Goal: Task Accomplishment & Management: Manage account settings

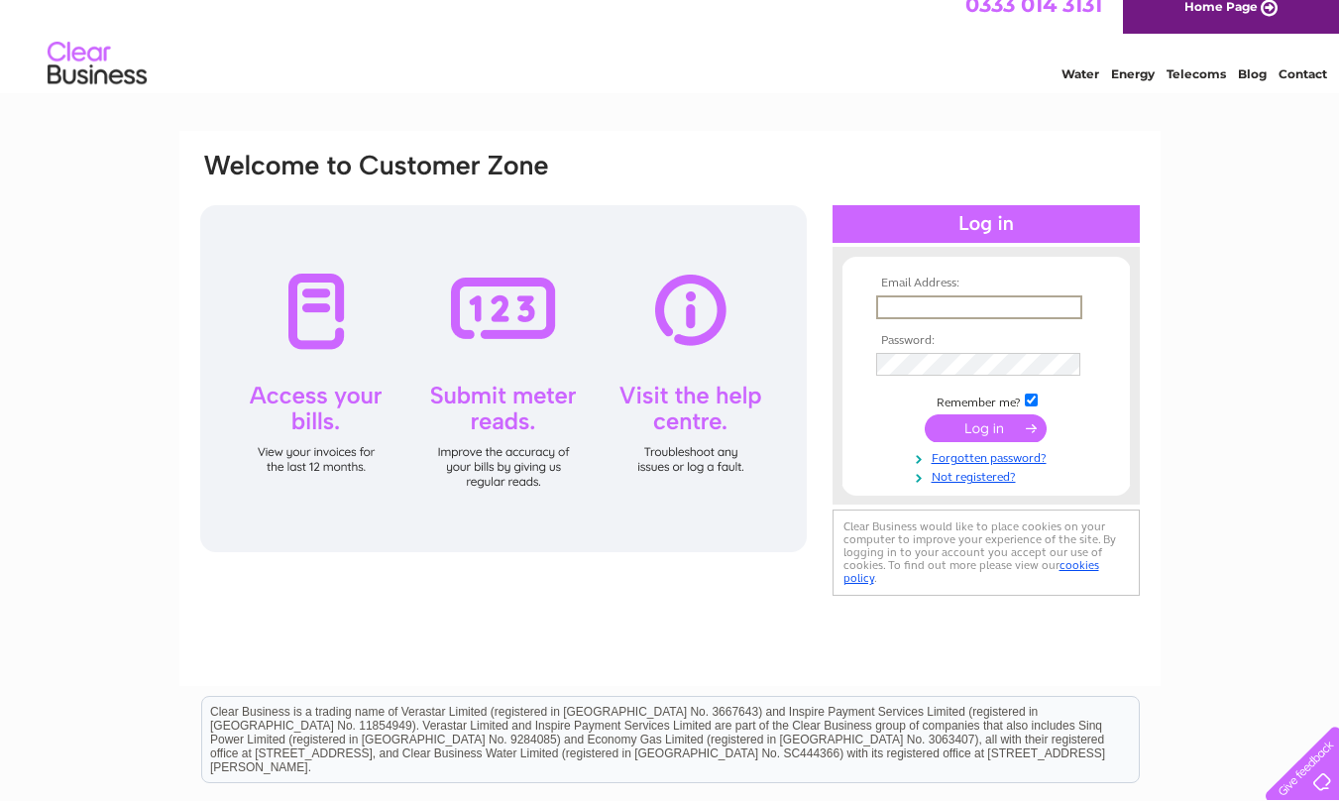
click at [1009, 334] on th "Password:" at bounding box center [986, 341] width 230 height 14
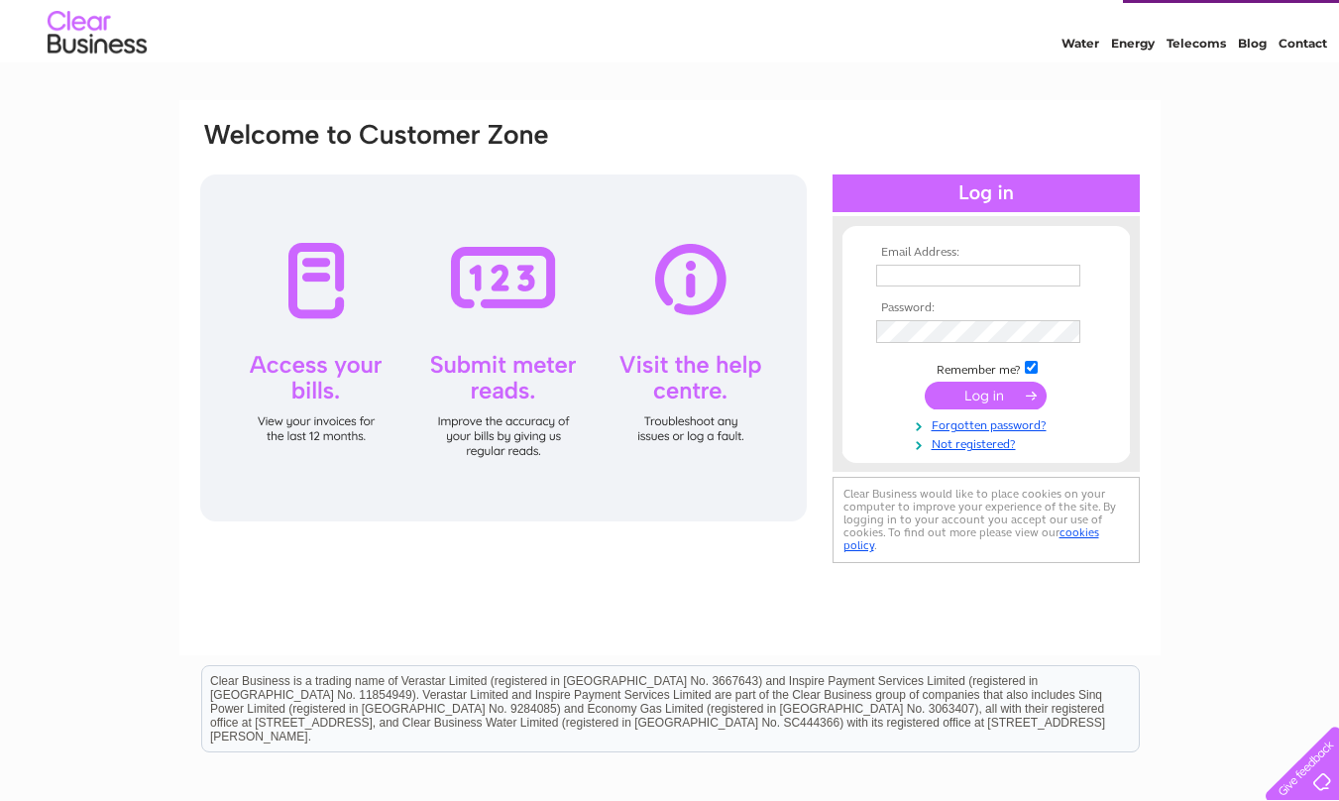
click at [1024, 280] on input "text" at bounding box center [978, 276] width 204 height 22
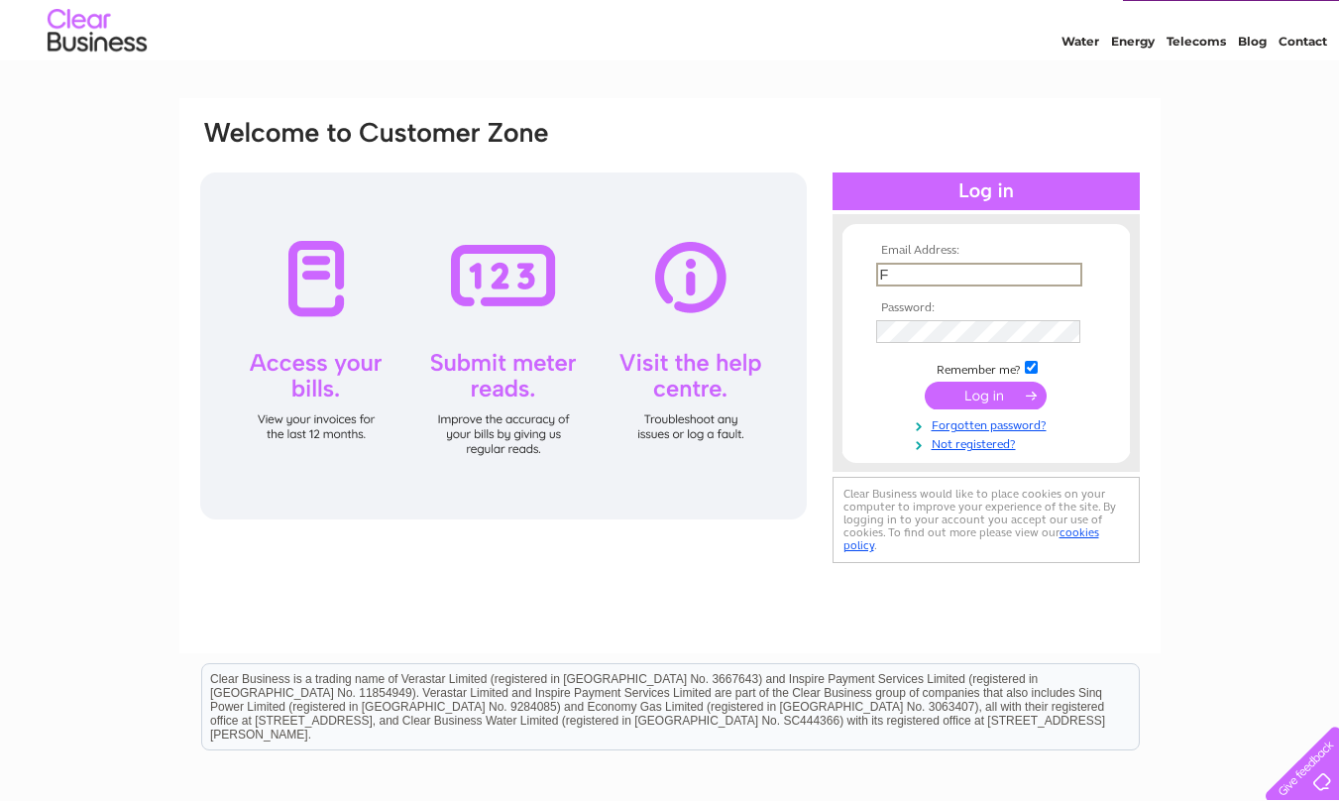
scroll to position [51, 0]
type input "F"
click at [985, 401] on input "submit" at bounding box center [986, 396] width 122 height 28
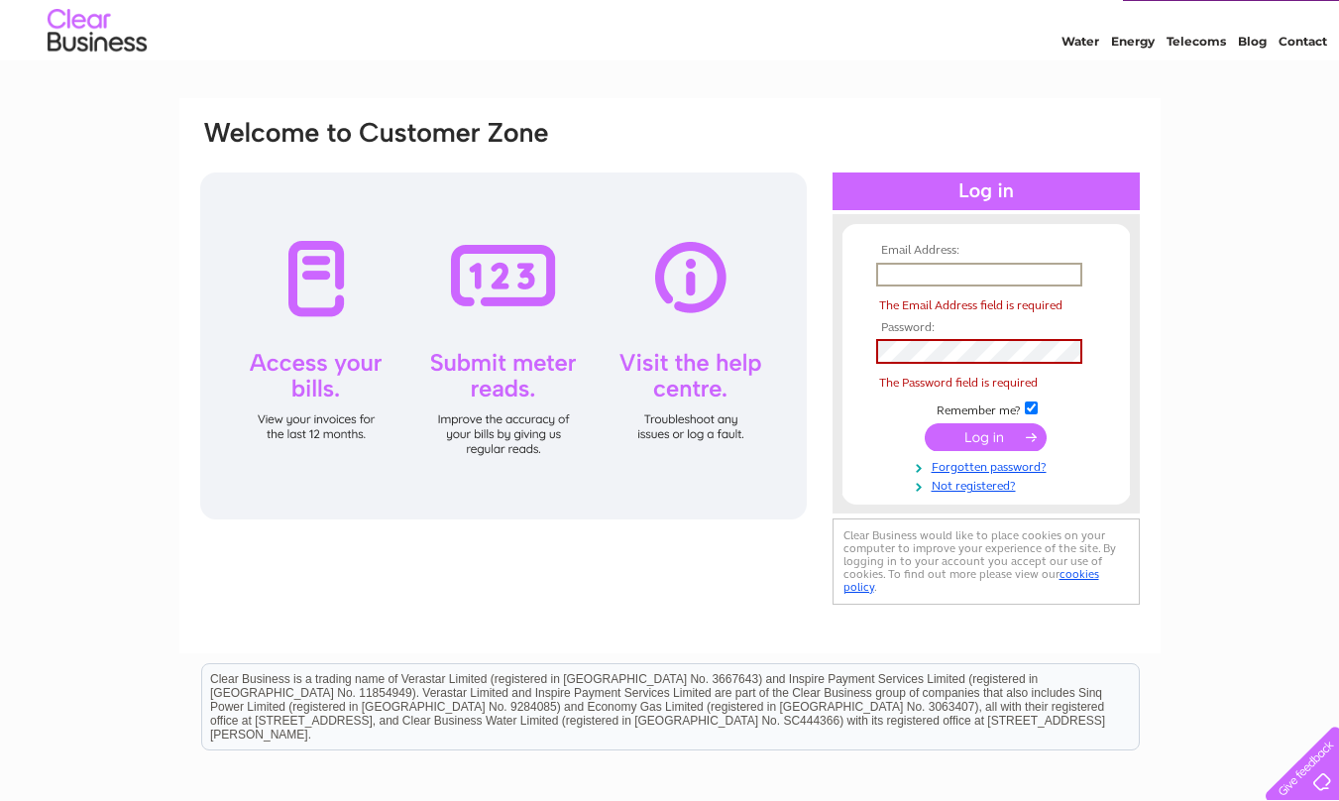
type input "farr.bay@btinternet.com"
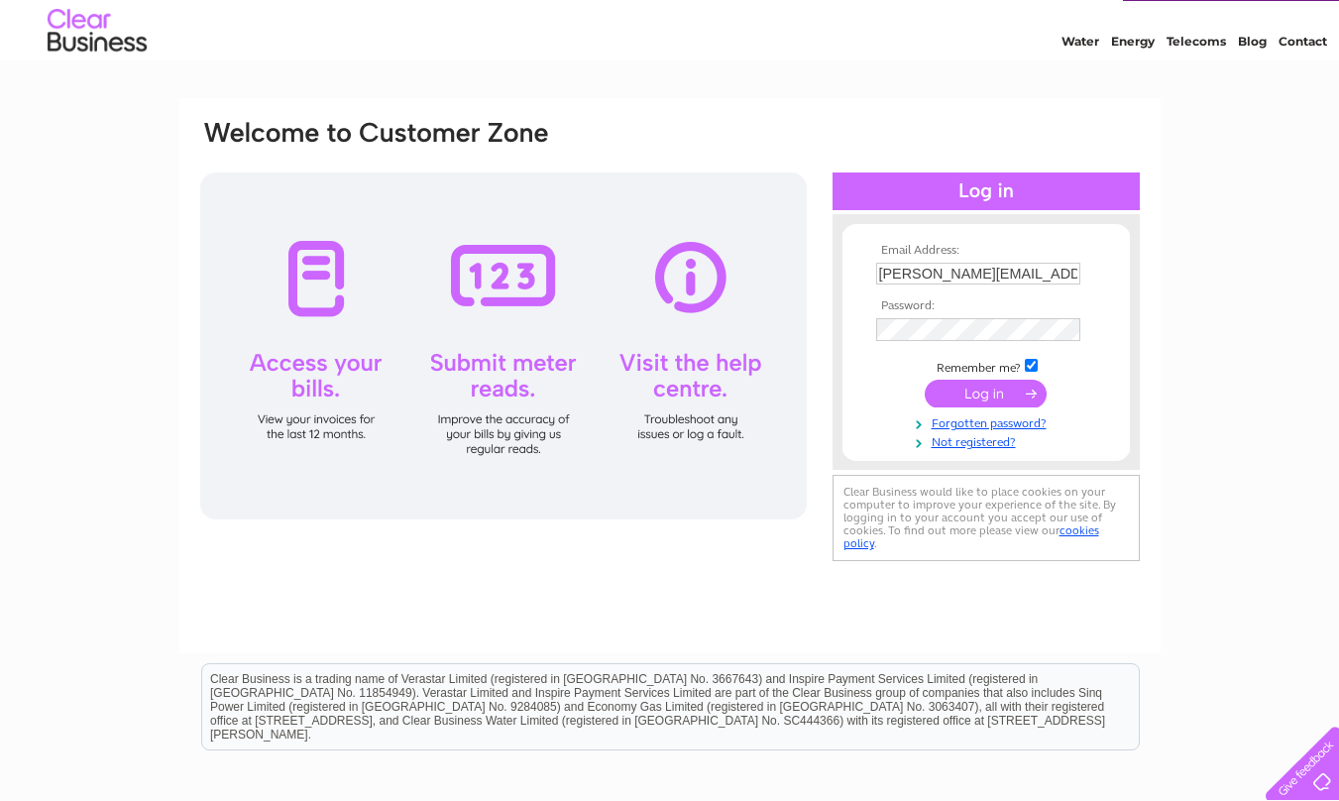
click at [998, 407] on input "submit" at bounding box center [986, 394] width 122 height 28
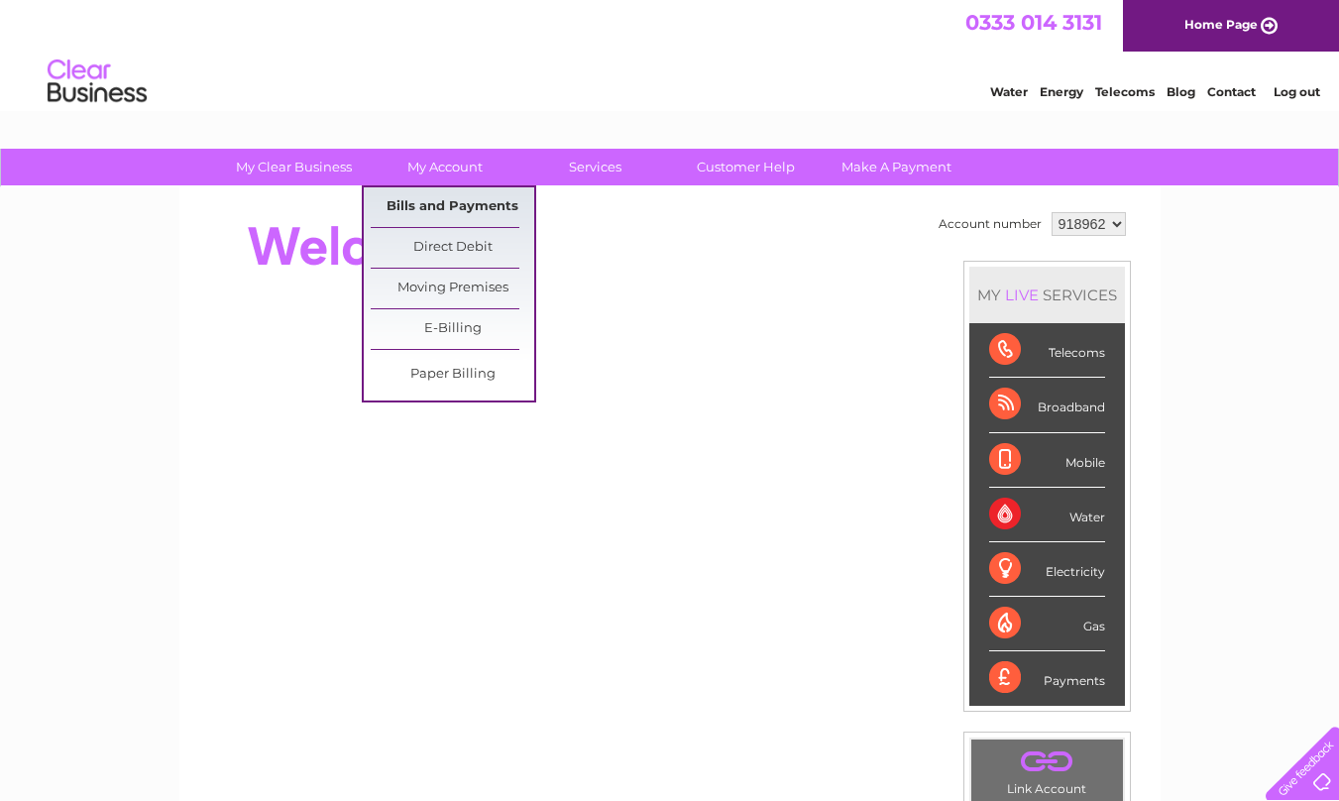
click at [436, 199] on link "Bills and Payments" at bounding box center [453, 207] width 164 height 40
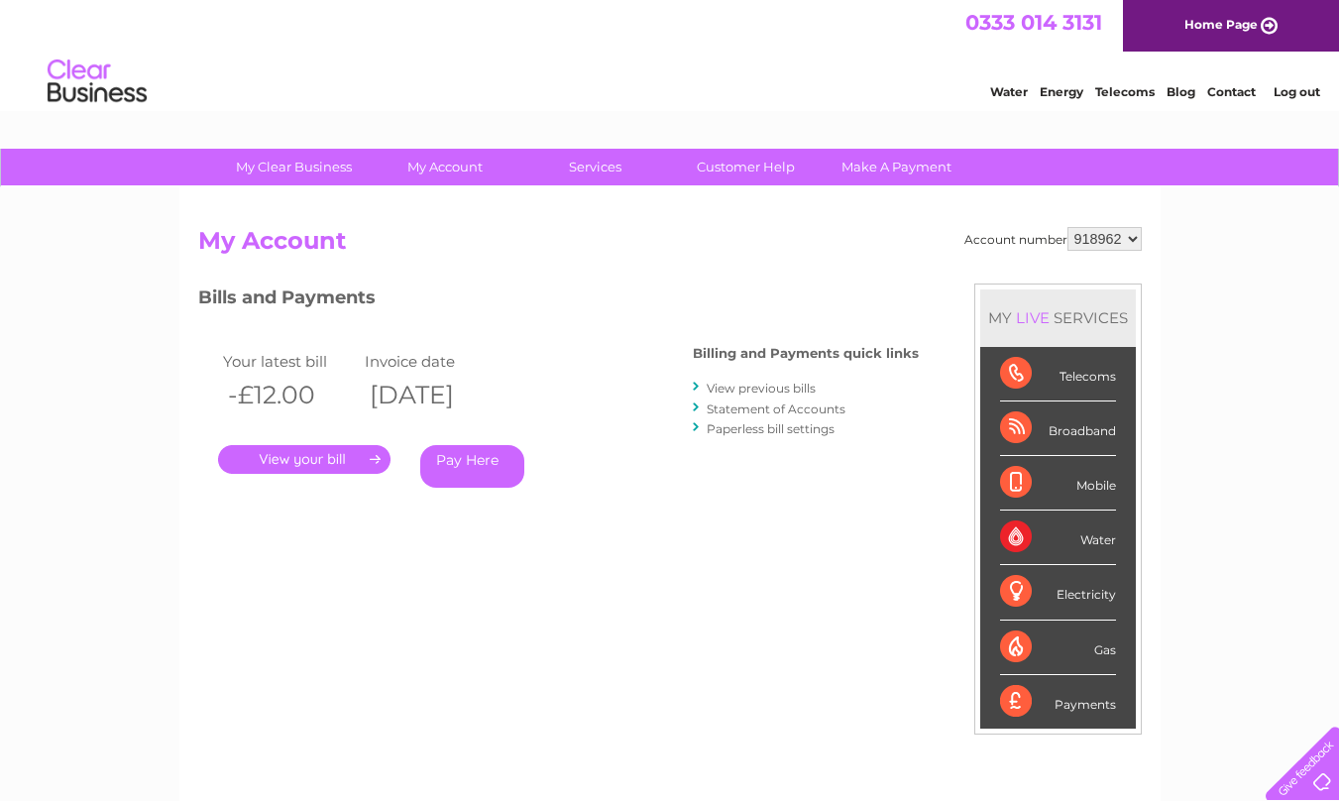
click at [281, 457] on link "." at bounding box center [304, 459] width 172 height 29
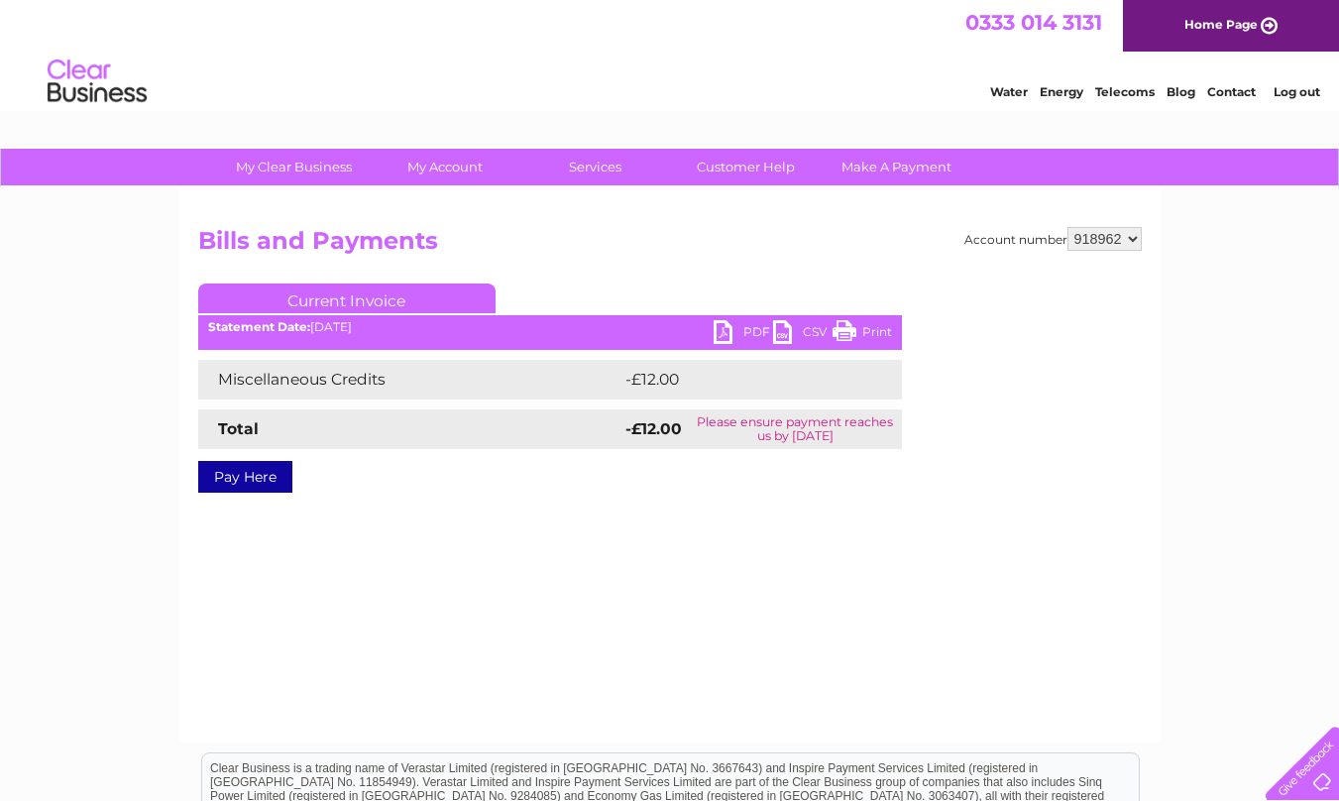
click at [720, 333] on link "PDF" at bounding box center [743, 334] width 59 height 29
